Goal: Task Accomplishment & Management: Manage account settings

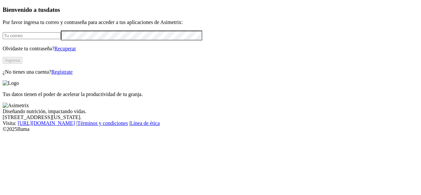
click at [20, 39] on input "email" at bounding box center [32, 35] width 58 height 7
type input "[EMAIL_ADDRESS][DOMAIN_NAME]"
click at [22, 64] on button "Ingresa" at bounding box center [13, 60] width 20 height 7
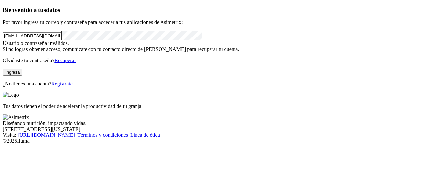
click at [73, 86] on link "Regístrate" at bounding box center [61, 84] width 21 height 6
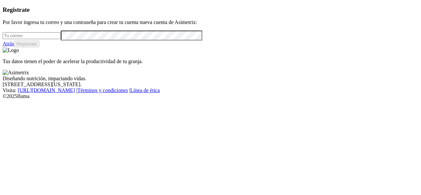
click at [35, 39] on input "email" at bounding box center [32, 35] width 58 height 7
type input "m"
type input "[EMAIL_ADDRESS][DOMAIN_NAME]"
click at [40, 47] on button "Regístrate" at bounding box center [27, 43] width 26 height 7
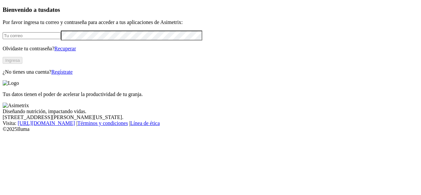
click at [37, 39] on input "email" at bounding box center [32, 35] width 58 height 7
type input "[EMAIL_ADDRESS][DOMAIN_NAME]"
click at [22, 64] on button "Ingresa" at bounding box center [13, 60] width 20 height 7
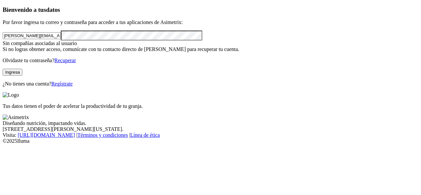
click at [22, 76] on button "Ingresa" at bounding box center [13, 72] width 20 height 7
click at [7, 56] on div "Bienvenido a tus datos Por favor ingresa tu correo y contraseña para acceder a …" at bounding box center [211, 46] width 416 height 81
click at [22, 76] on button "Ingresa" at bounding box center [13, 72] width 20 height 7
click at [76, 63] on link "Recuperar" at bounding box center [65, 61] width 22 height 6
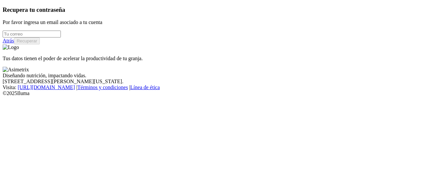
click at [44, 37] on input "email" at bounding box center [32, 34] width 58 height 7
type input "[EMAIL_ADDRESS][DOMAIN_NAME]"
click at [40, 44] on button "Recuperar" at bounding box center [27, 40] width 26 height 7
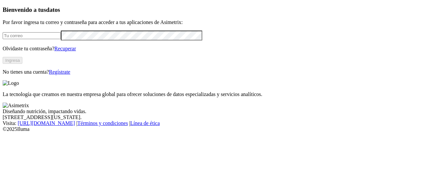
click at [50, 39] on input "email" at bounding box center [32, 35] width 58 height 7
type input "[EMAIL_ADDRESS][DOMAIN_NAME]"
click at [22, 64] on button "Ingresa" at bounding box center [13, 60] width 20 height 7
